Goal: Information Seeking & Learning: Learn about a topic

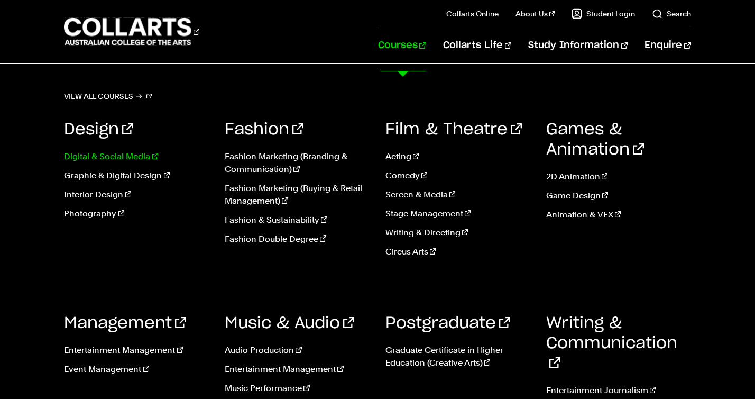
click at [103, 163] on link "Digital & Social Media" at bounding box center [136, 156] width 145 height 13
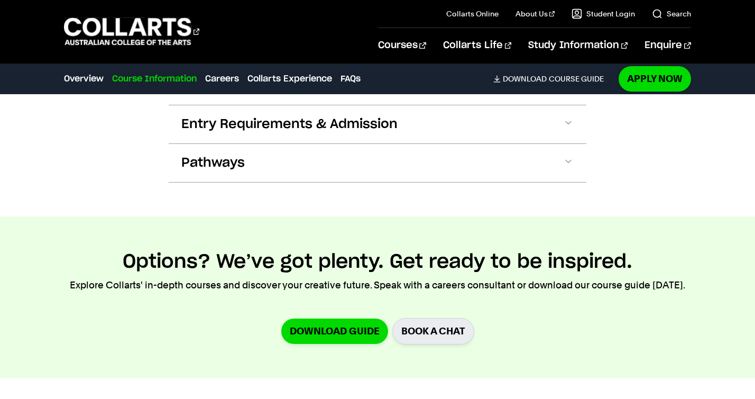
click at [348, 66] on button "Course Structure" at bounding box center [378, 47] width 418 height 38
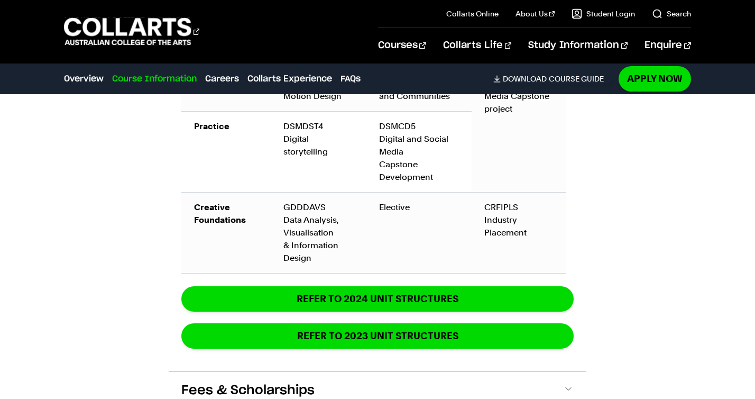
scroll to position [1745, 0]
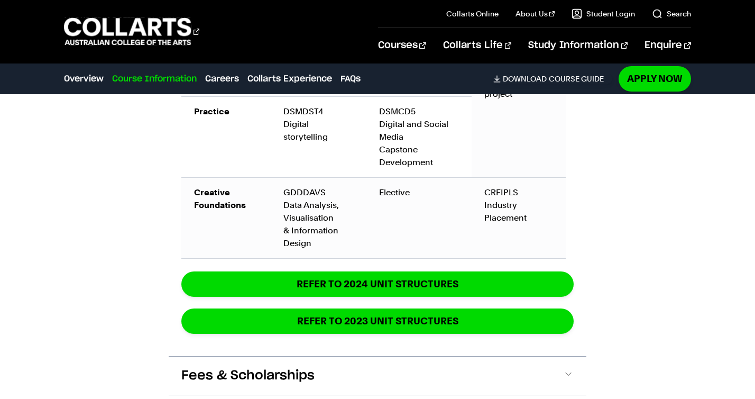
drag, startPoint x: 285, startPoint y: 238, endPoint x: 282, endPoint y: 226, distance: 12.2
click at [282, 41] on td "SHCDC Contemporary Art, Design and Culture" at bounding box center [319, 0] width 96 height 81
